Goal: Entertainment & Leisure: Consume media (video, audio)

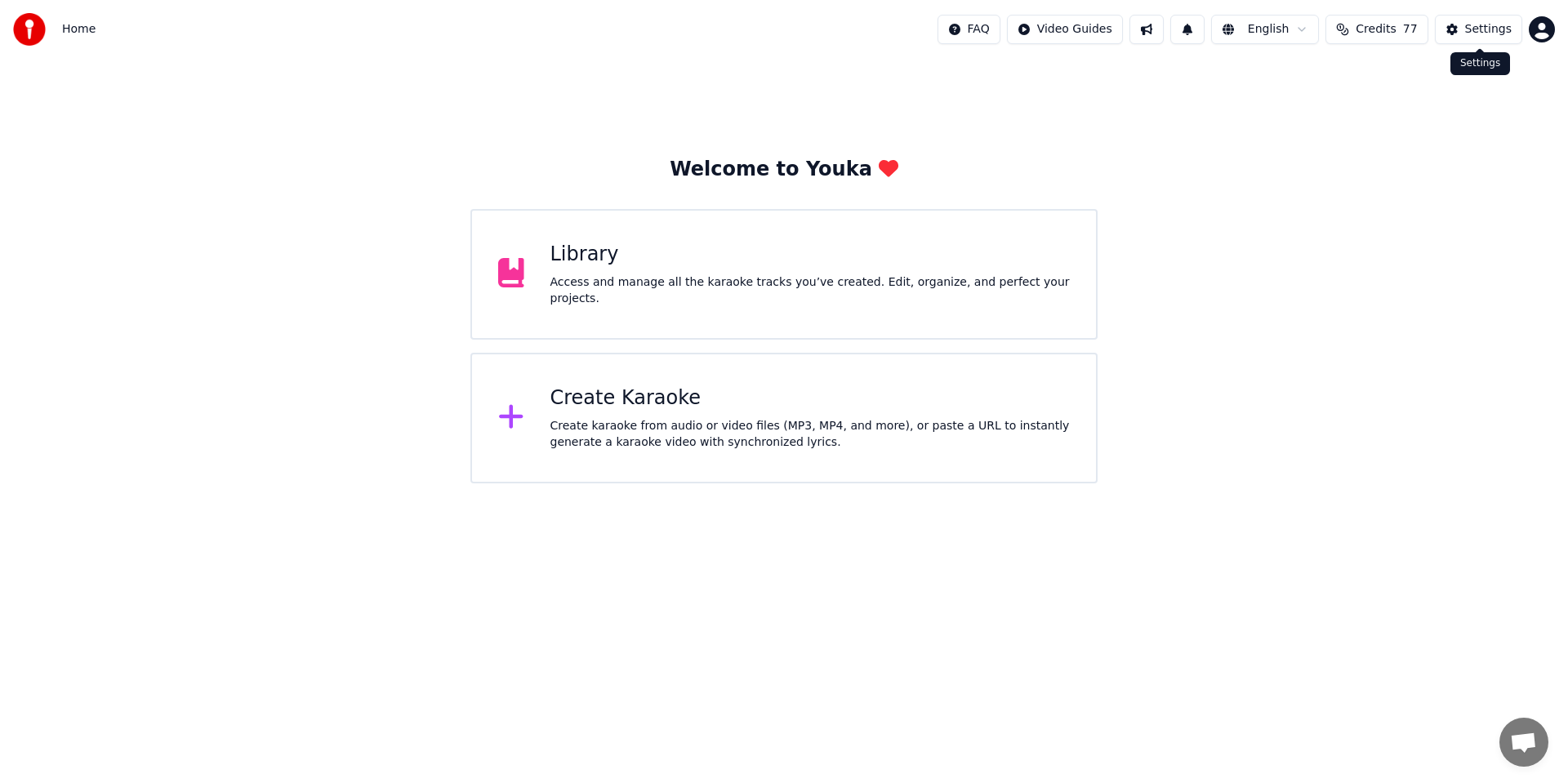
click at [1470, 17] on button "Settings" at bounding box center [1478, 29] width 88 height 29
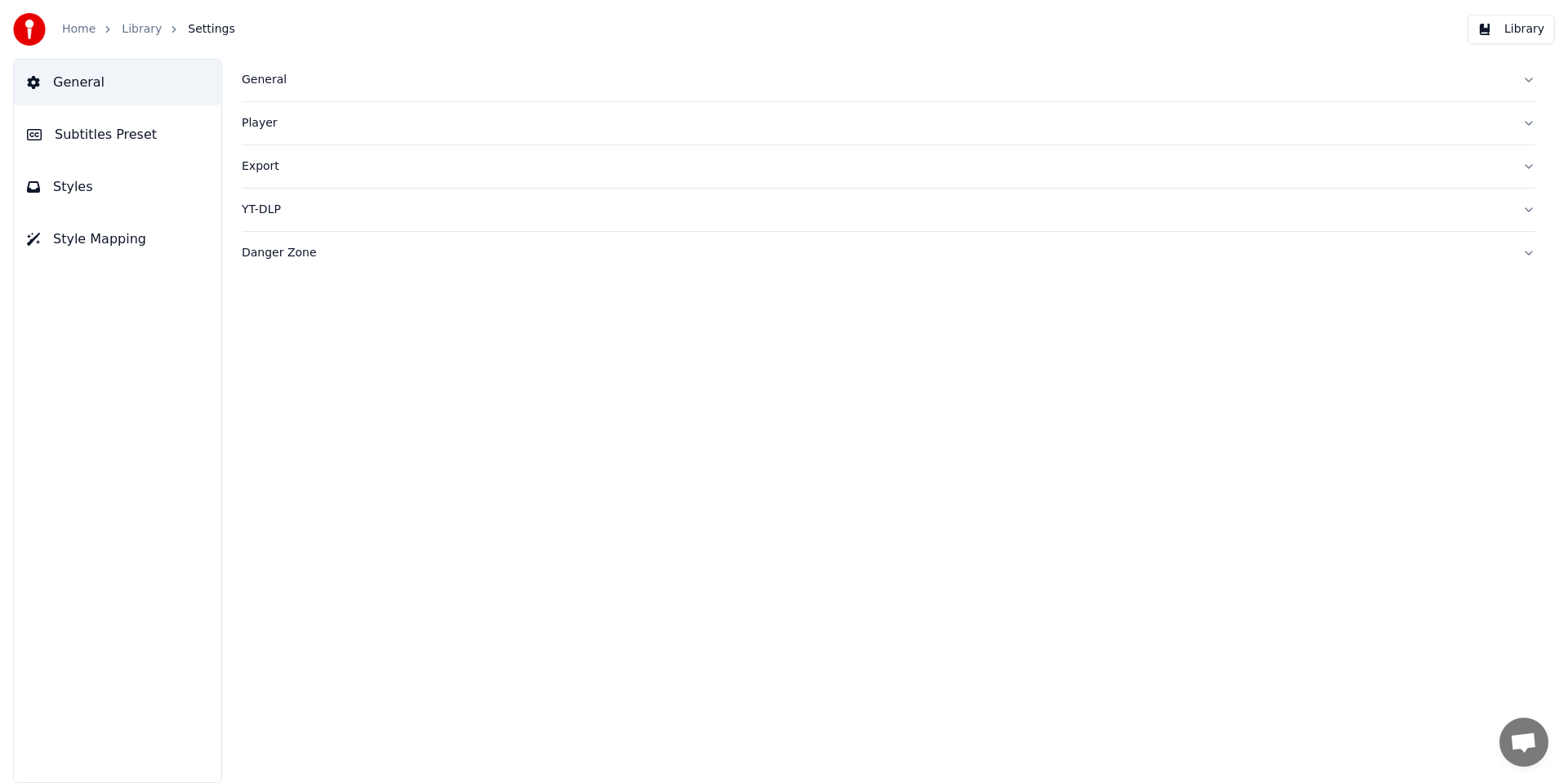
click at [135, 29] on link "Library" at bounding box center [141, 29] width 40 height 16
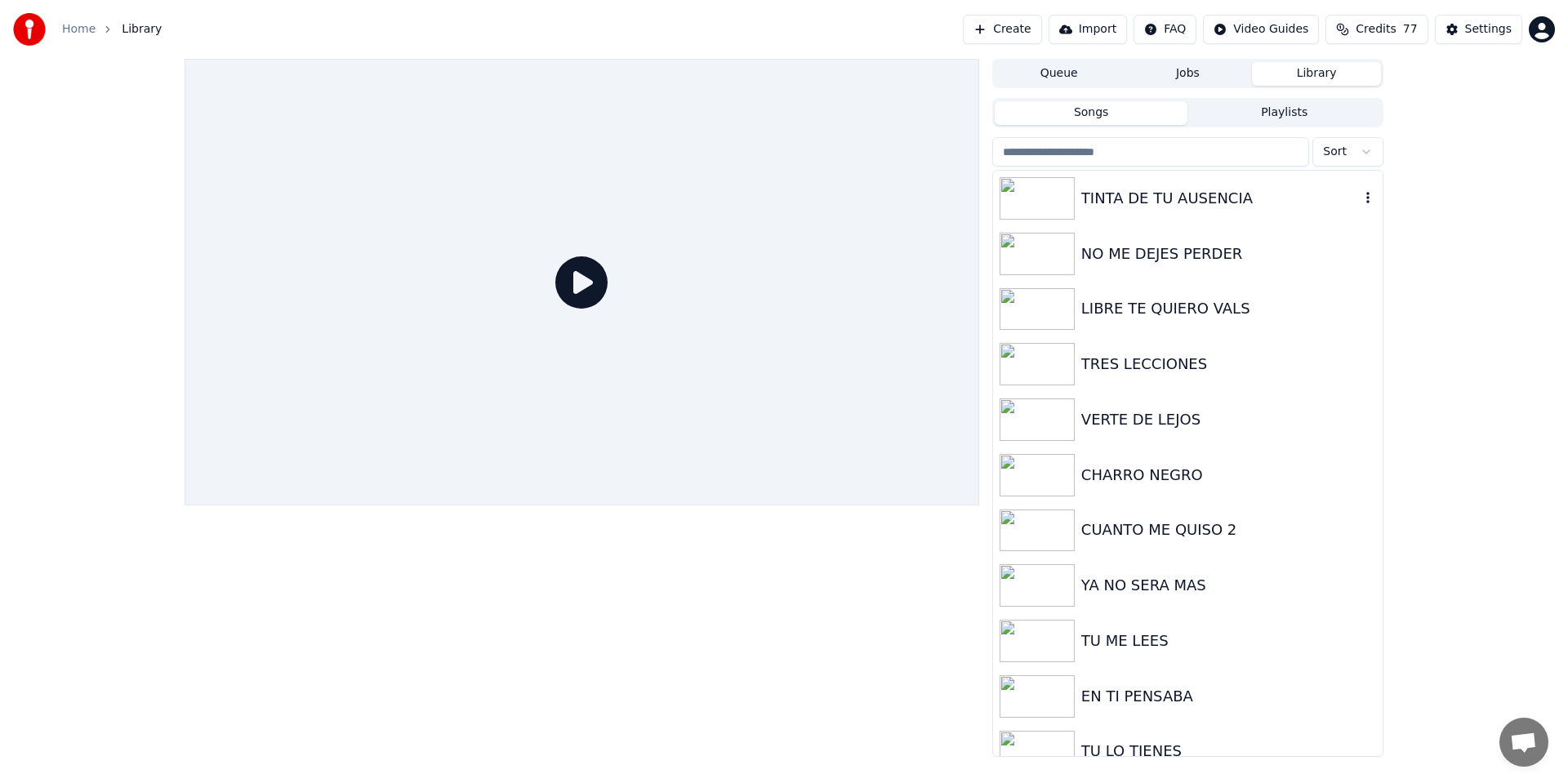
click at [1137, 211] on div "TINTA DE TU AUSENCIA" at bounding box center [1187, 198] width 389 height 56
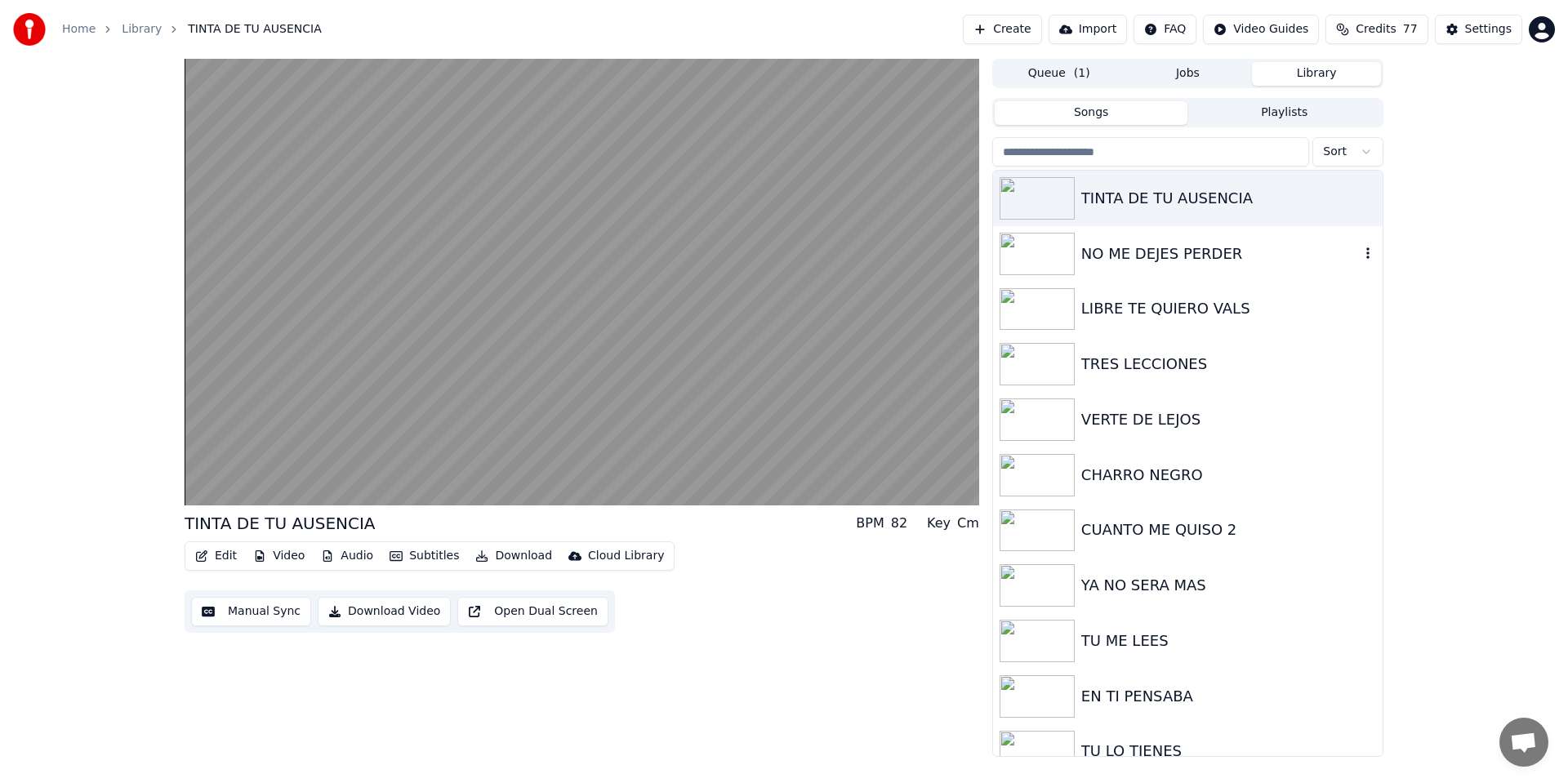
click at [1140, 262] on div "NO ME DEJES PERDER" at bounding box center [1221, 253] width 279 height 23
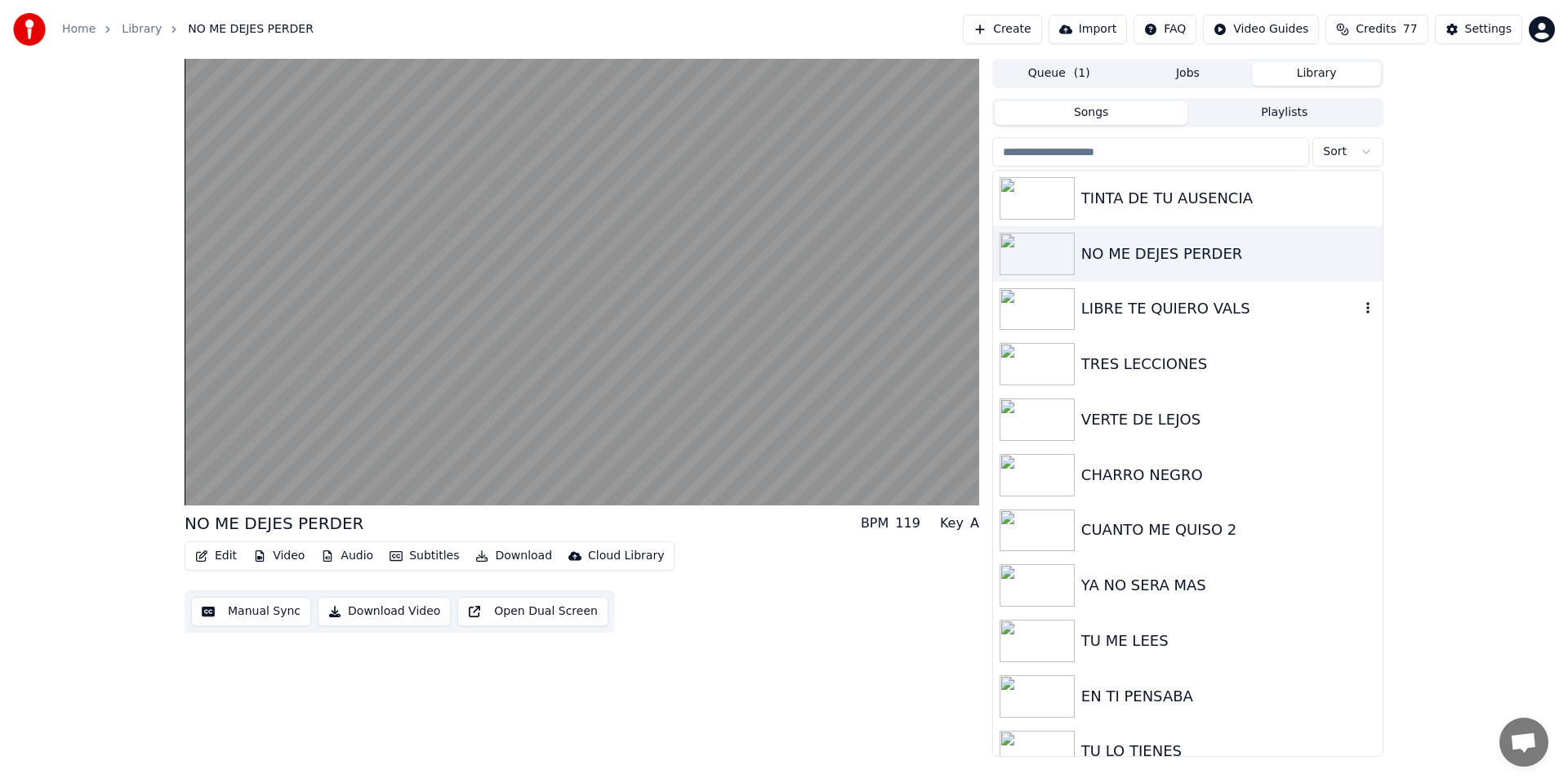
click at [1157, 309] on div "LIBRE TE QUIERO VALS" at bounding box center [1221, 308] width 279 height 23
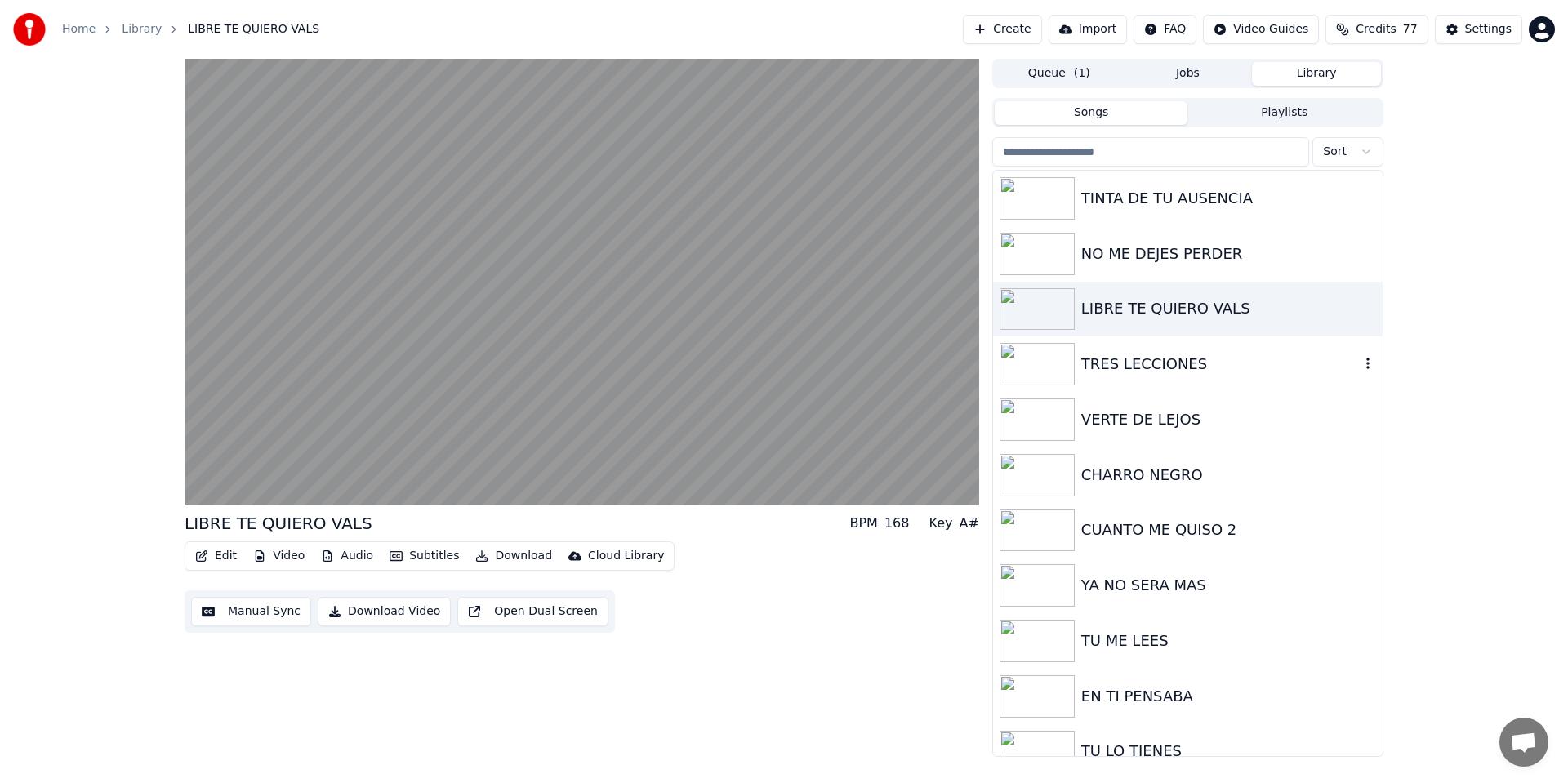
click at [1035, 375] on img at bounding box center [1037, 364] width 75 height 42
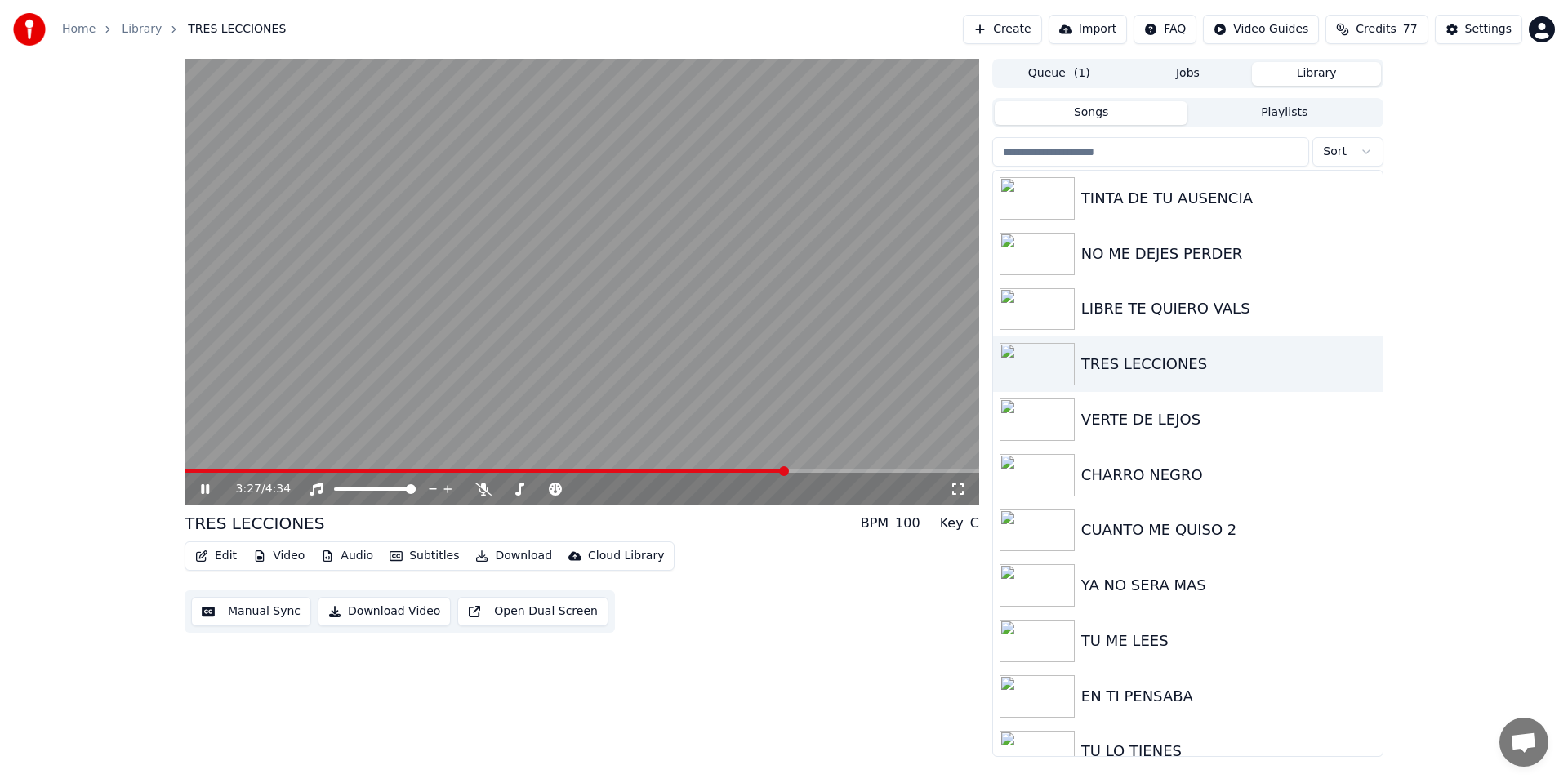
click at [112, 237] on div "3:27 / 4:34 TRES LECCIONES BPM 100 Key C Edit Video Audio Subtitles Download Cl…" at bounding box center [784, 407] width 1568 height 698
click at [1059, 421] on img at bounding box center [1037, 419] width 75 height 42
